Goal: Task Accomplishment & Management: Complete application form

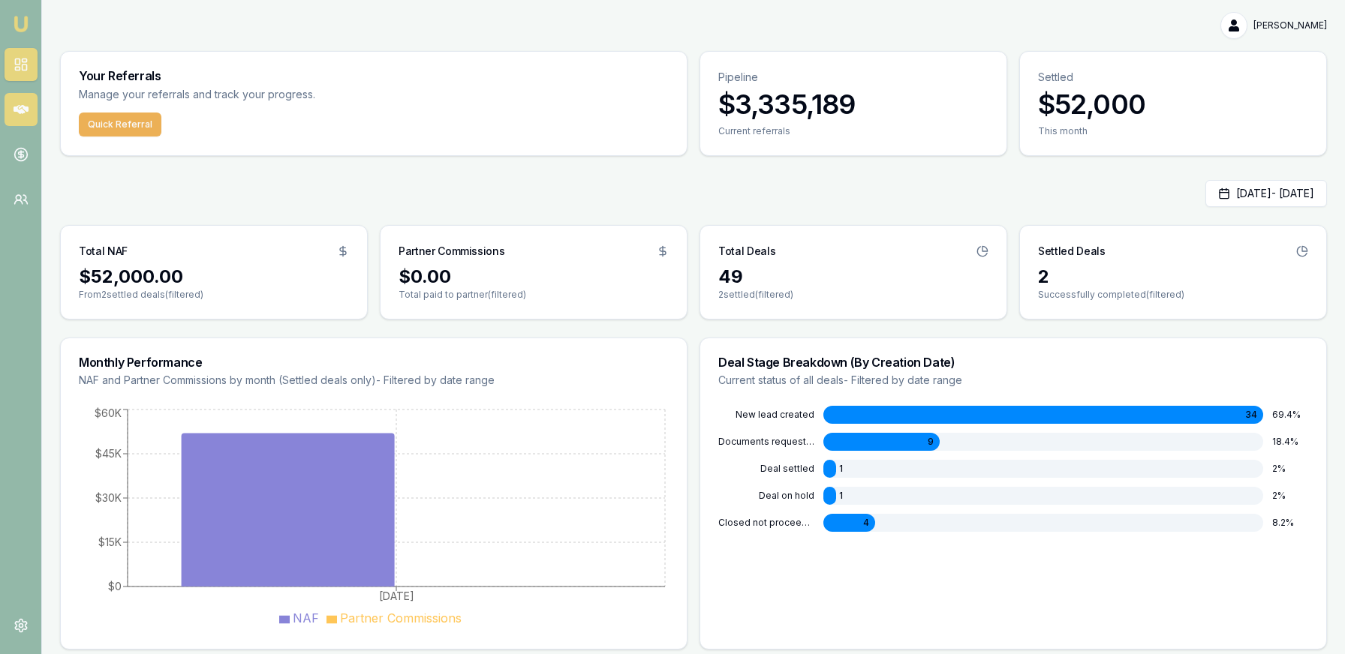
click at [32, 113] on link at bounding box center [21, 109] width 33 height 33
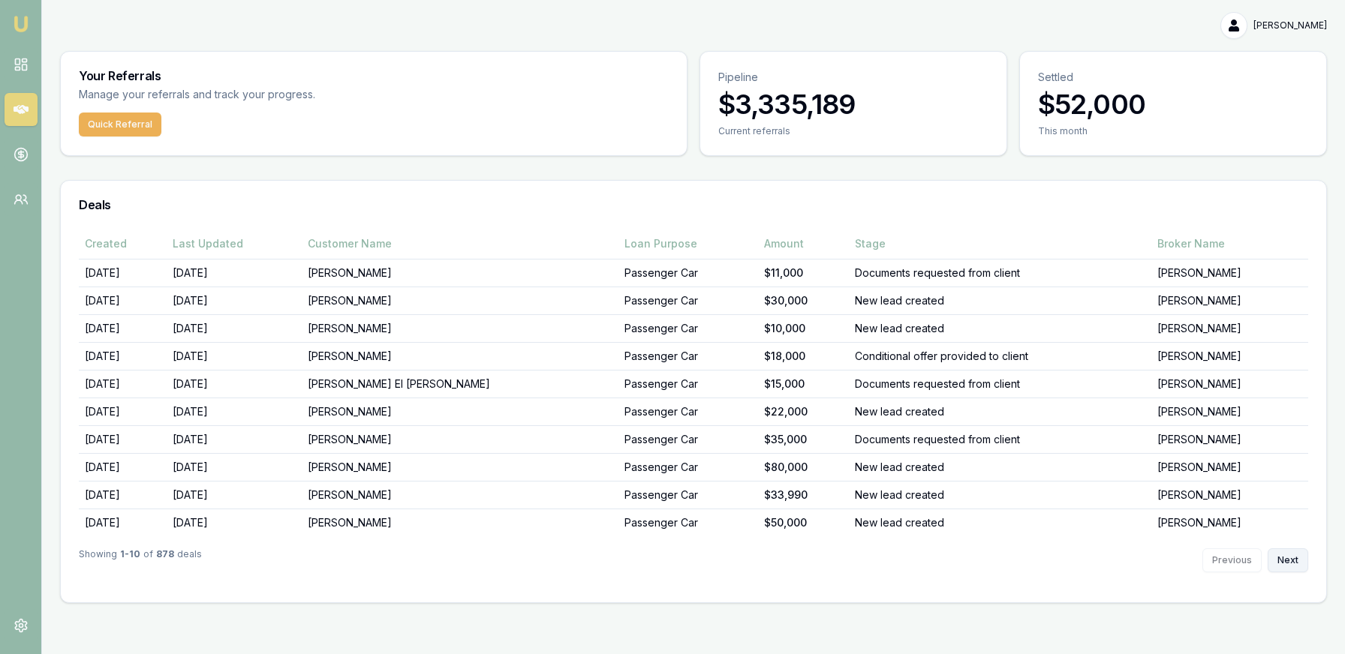
click at [1285, 554] on button "Next" at bounding box center [1287, 560] width 41 height 24
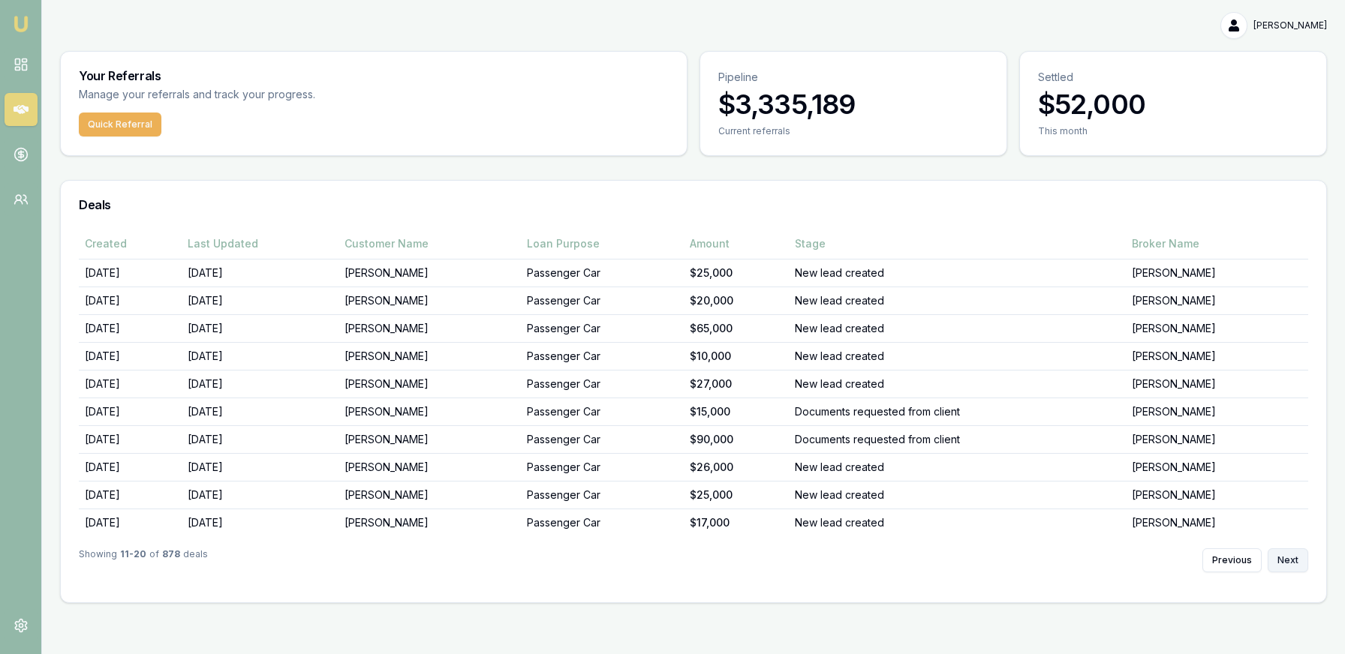
click at [1285, 554] on button "Next" at bounding box center [1287, 560] width 41 height 24
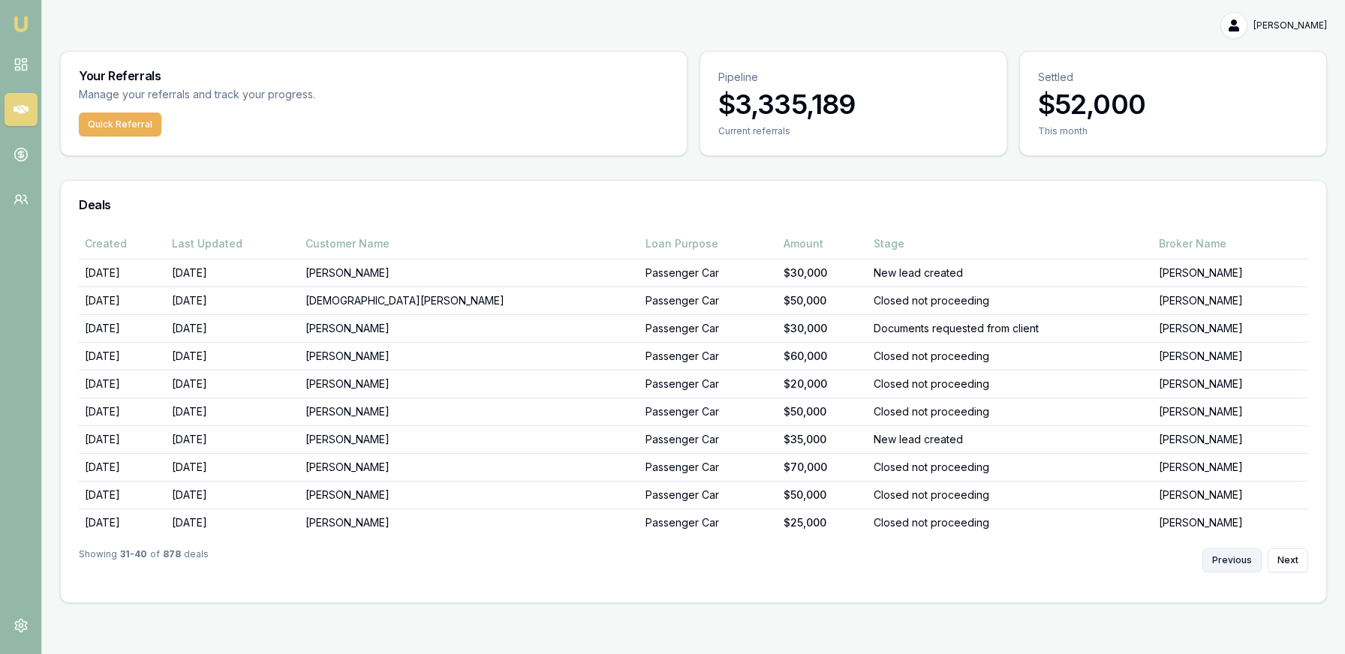
click at [1244, 555] on button "Previous" at bounding box center [1231, 560] width 59 height 24
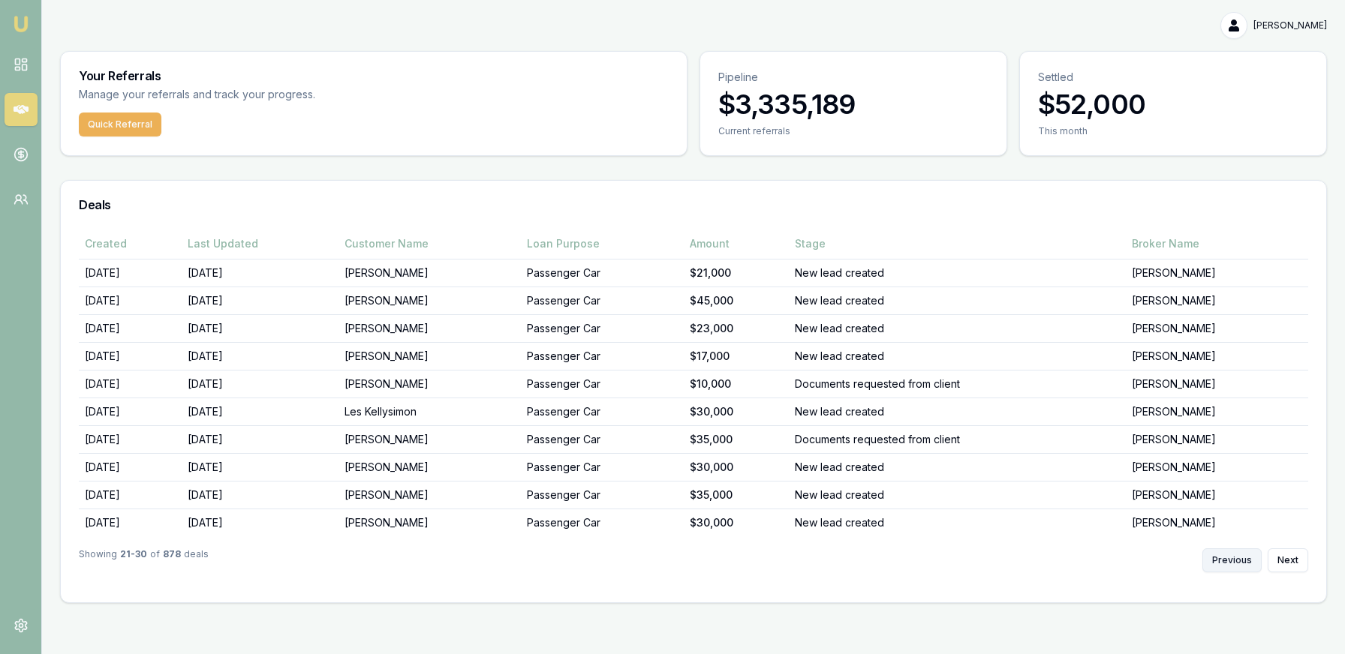
click at [1246, 555] on button "Previous" at bounding box center [1231, 560] width 59 height 24
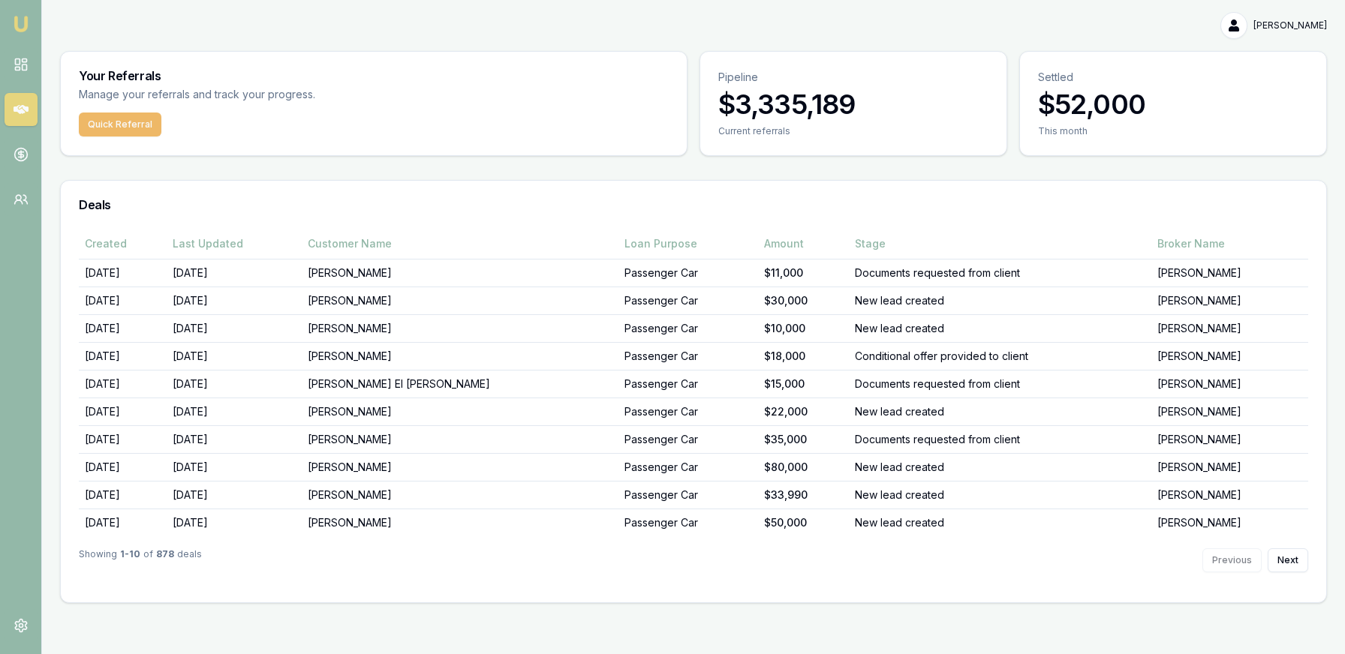
click at [140, 131] on button "Quick Referral" at bounding box center [120, 125] width 83 height 24
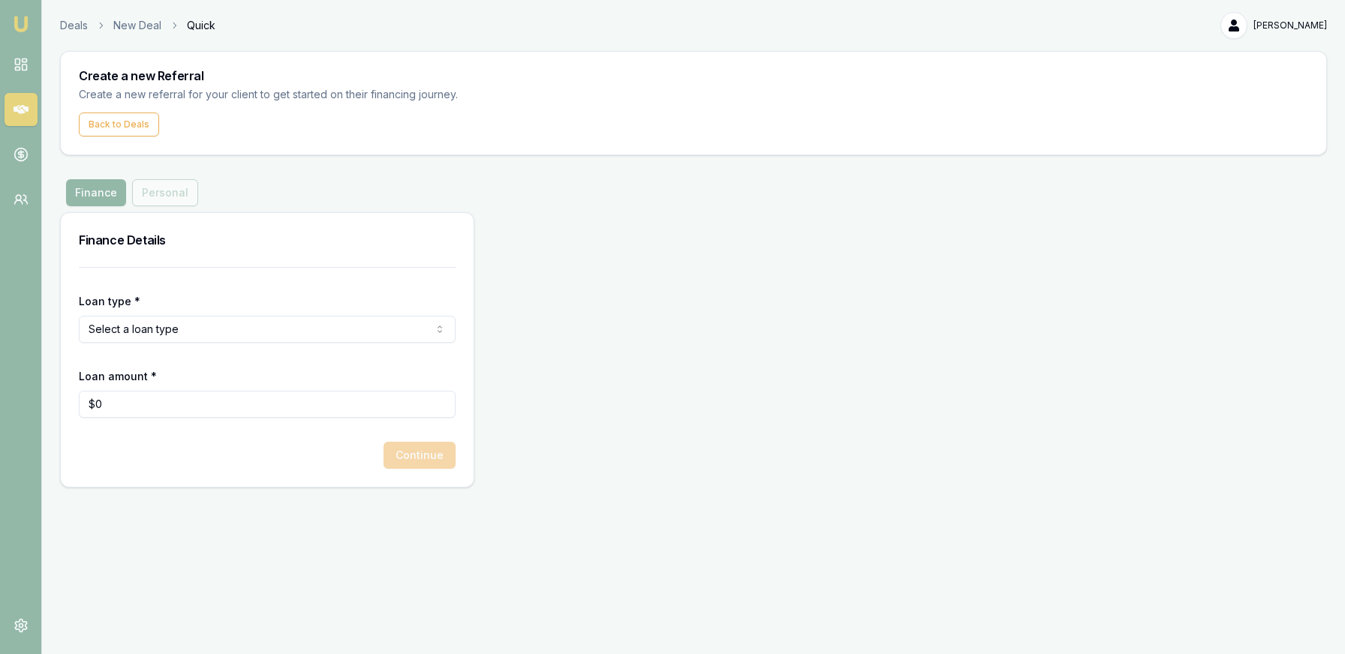
click at [161, 325] on html "Emu Money Deals New Deal Quick [PERSON_NAME] Toggle Menu Create a new Referral …" at bounding box center [672, 327] width 1345 height 654
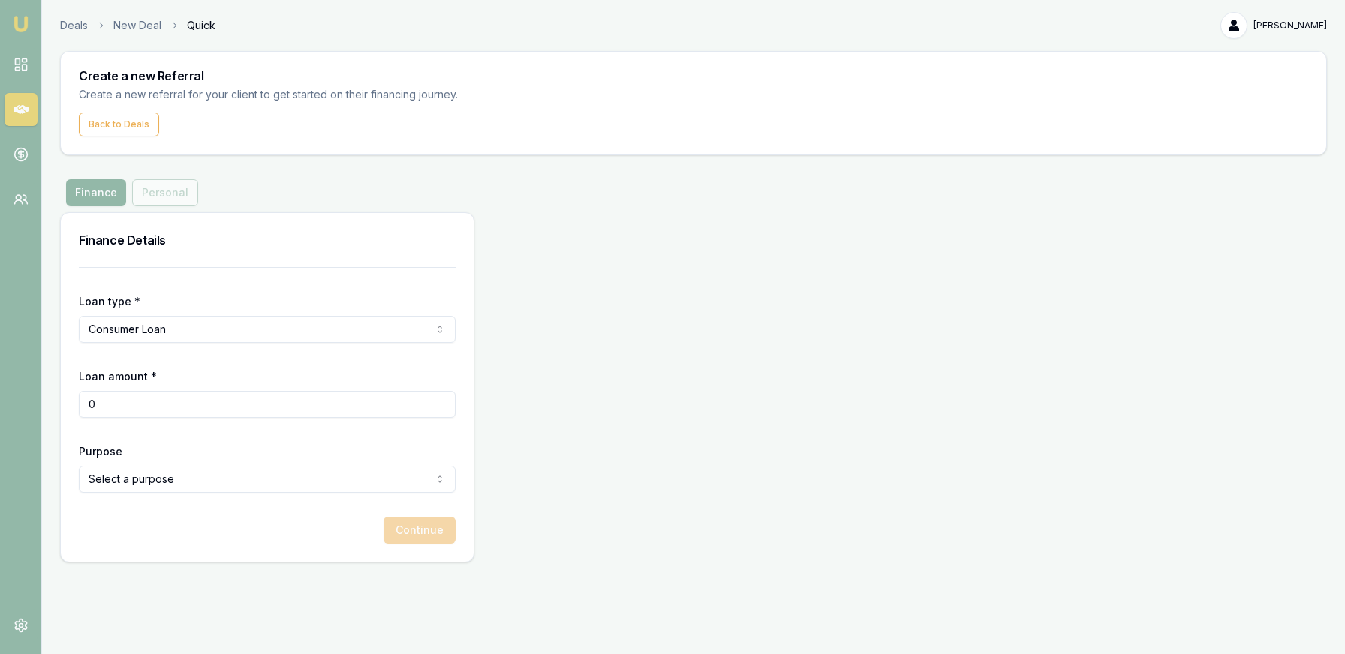
click at [161, 404] on input "0" at bounding box center [267, 404] width 377 height 27
drag, startPoint x: 110, startPoint y: 405, endPoint x: 42, endPoint y: 399, distance: 67.8
click at [42, 399] on main "Create a new Referral Create a new referral for your client to get started on t…" at bounding box center [693, 307] width 1303 height 512
type input "$60,000"
click at [111, 458] on div "Purpose Select a purpose Home Renovation Education Medical Travel Engagement Ri…" at bounding box center [267, 467] width 377 height 51
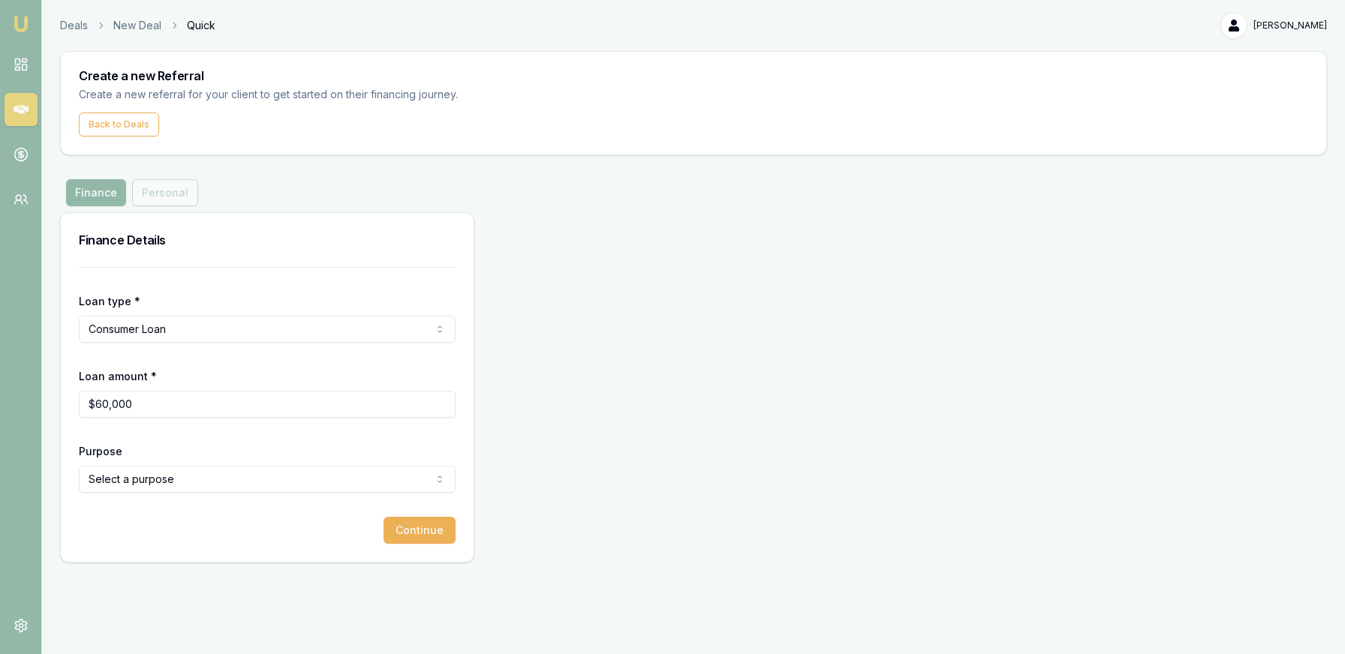
click at [113, 467] on html "Emu Money Deals New Deal Quick [PERSON_NAME] Toggle Menu Create a new Referral …" at bounding box center [672, 327] width 1345 height 654
click at [439, 211] on html "Emu Money Deals New Deal Quick [PERSON_NAME] Toggle Menu Create a new Referral …" at bounding box center [672, 327] width 1345 height 654
drag, startPoint x: 533, startPoint y: 191, endPoint x: 549, endPoint y: 236, distance: 47.7
click at [533, 192] on div "Finance Personal" at bounding box center [693, 192] width 1266 height 27
click at [259, 327] on html "Emu Money Deals New Deal Quick [PERSON_NAME] Toggle Menu Create a new Referral …" at bounding box center [672, 327] width 1345 height 654
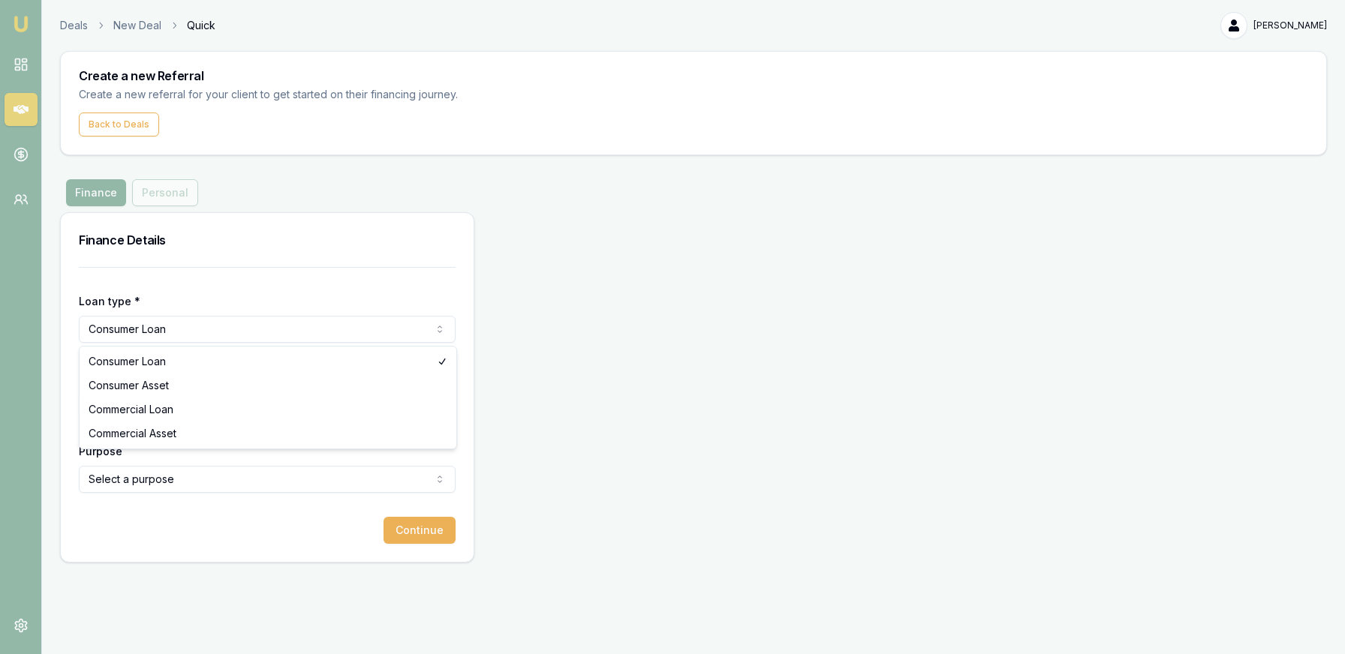
select select "CONSUMER_ASSET"
click at [215, 478] on html "Emu Money Deals New Deal Quick [PERSON_NAME] Toggle Menu Create a new Referral …" at bounding box center [672, 327] width 1345 height 654
click at [417, 527] on button "Continue" at bounding box center [419, 530] width 72 height 27
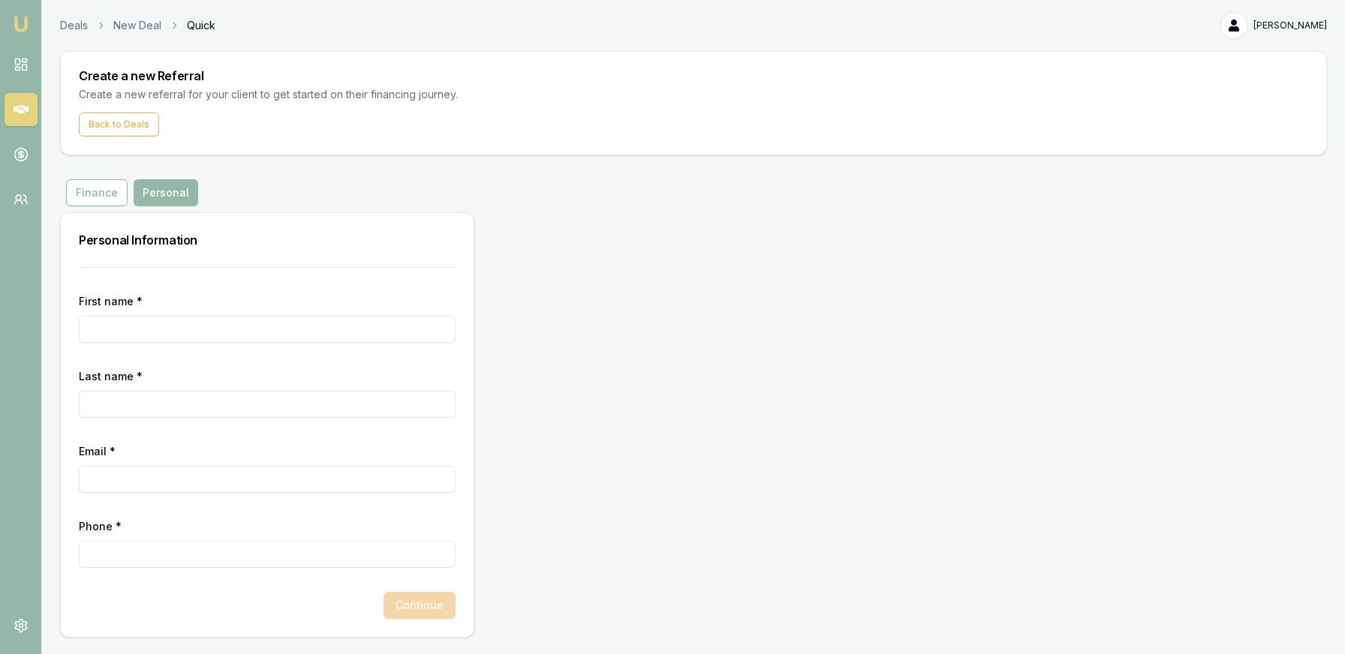
click at [188, 327] on input "First name *" at bounding box center [267, 329] width 377 height 27
type input "[PERSON_NAME]"
type input "[PERSON_NAME][EMAIL_ADDRESS][DOMAIN_NAME]"
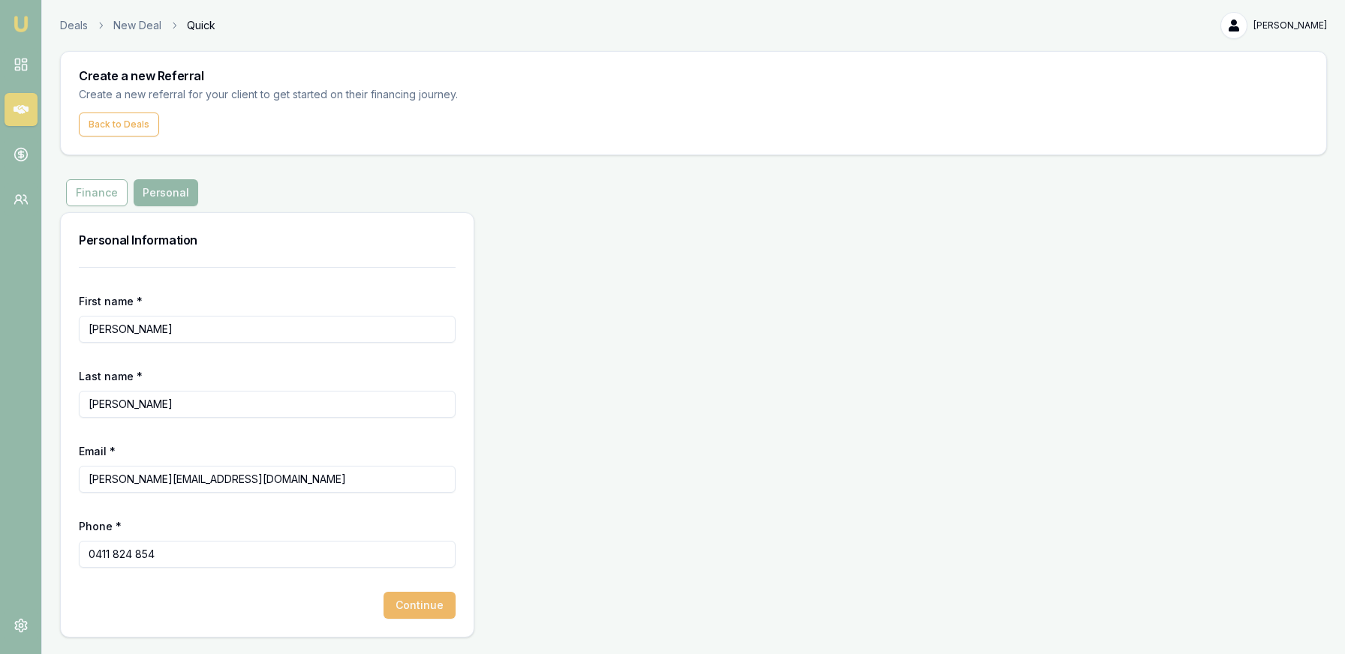
type input "0411 824 854"
click at [421, 605] on button "Continue" at bounding box center [419, 605] width 72 height 27
